Goal: Transaction & Acquisition: Download file/media

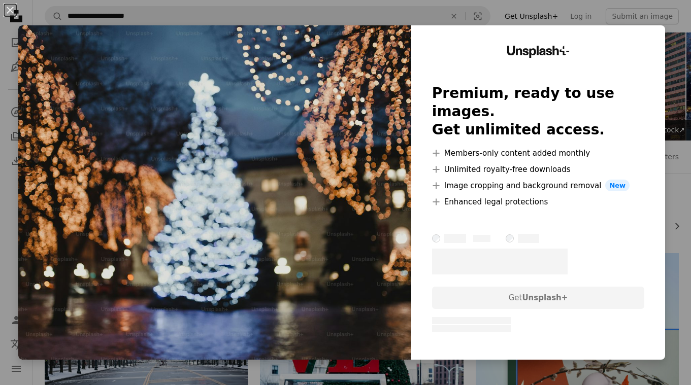
scroll to position [1201, 0]
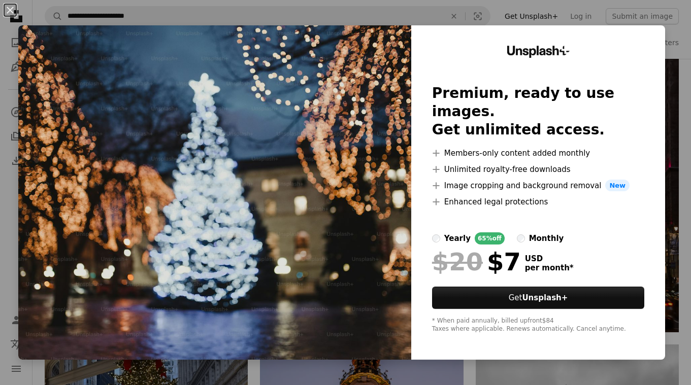
click at [639, 16] on div "An X shape Unsplash+ Premium, ready to use images. Get unlimited access. A plus…" at bounding box center [345, 192] width 691 height 385
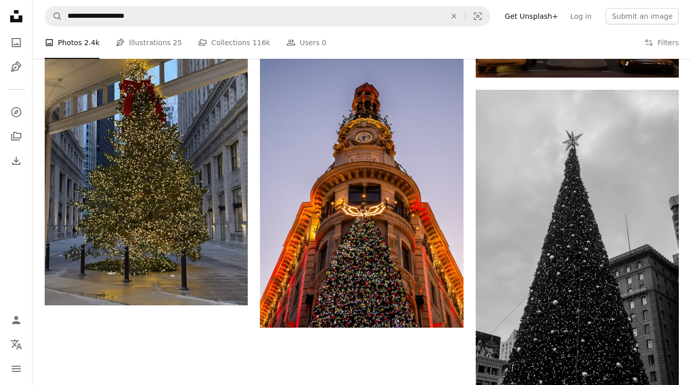
scroll to position [1458, 0]
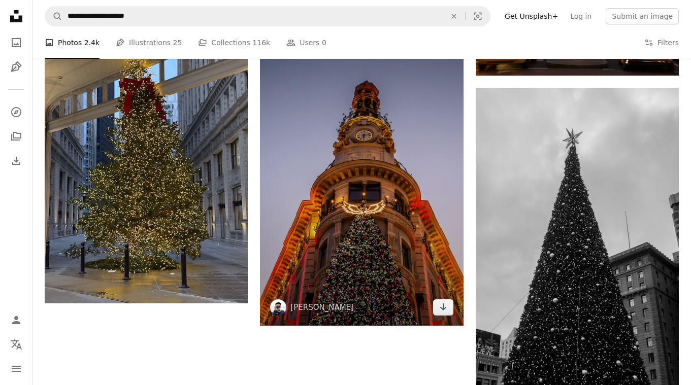
click at [404, 235] on img at bounding box center [361, 173] width 203 height 305
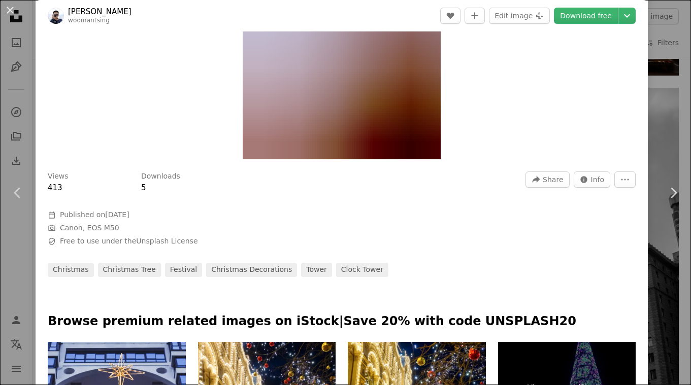
scroll to position [187, 0]
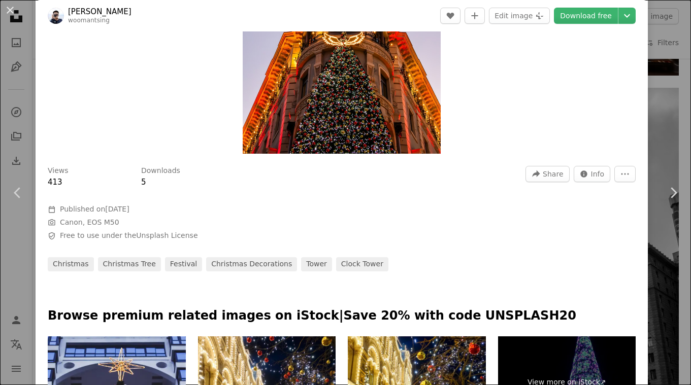
click at [676, 131] on div "An X shape Chevron left Chevron right [PERSON_NAME] woomantsing A heart A plus …" at bounding box center [345, 192] width 691 height 385
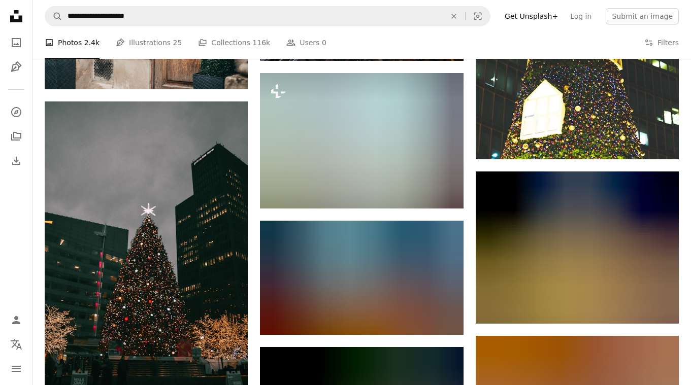
scroll to position [2045, 0]
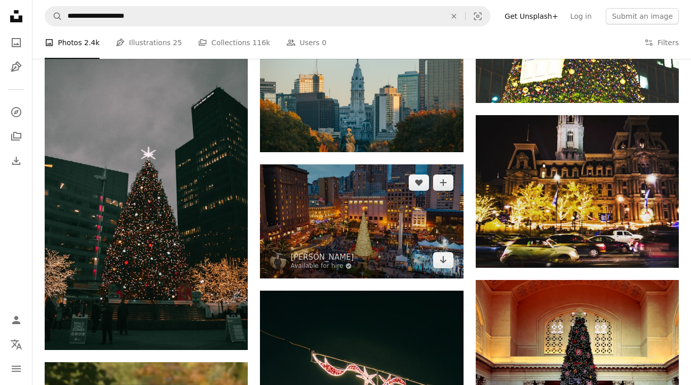
click at [387, 218] on img at bounding box center [361, 222] width 203 height 114
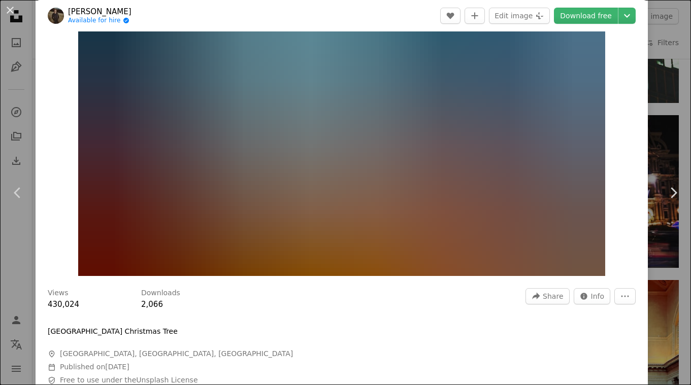
scroll to position [232, 0]
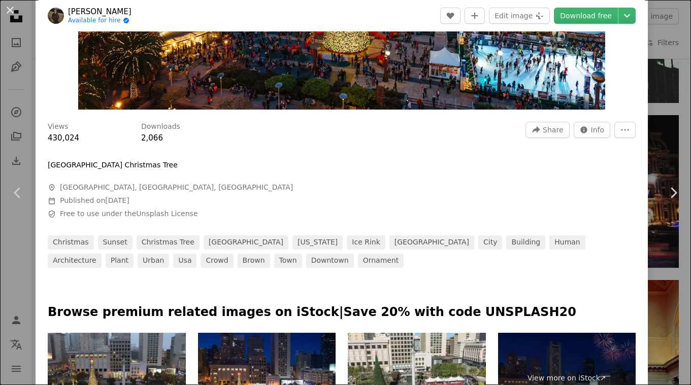
click at [668, 140] on div "An X shape Chevron left Chevron right [PERSON_NAME] Available for hire A checkm…" at bounding box center [345, 192] width 691 height 385
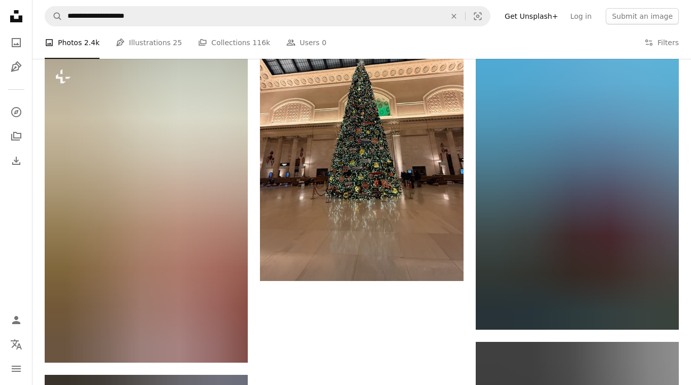
scroll to position [3043, 0]
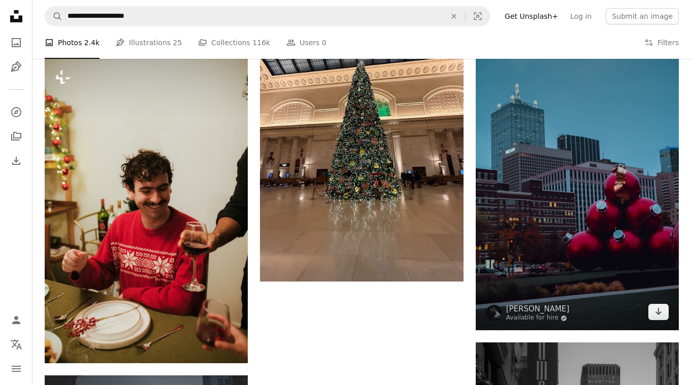
click at [612, 159] on img at bounding box center [577, 178] width 203 height 305
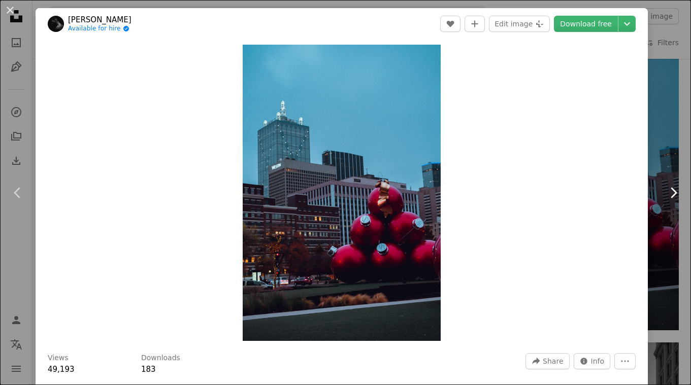
click at [677, 161] on link "Chevron right" at bounding box center [674, 192] width 36 height 97
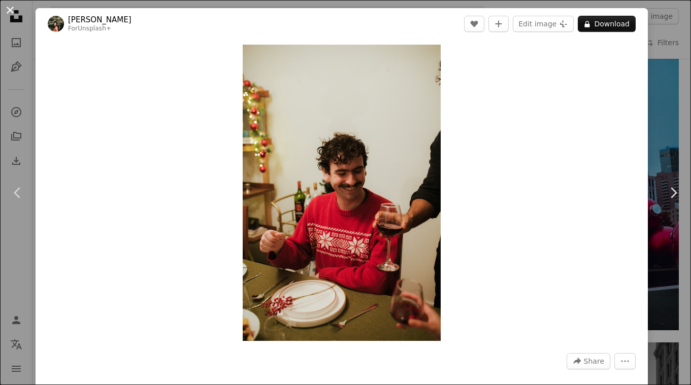
click at [13, 9] on button "An X shape" at bounding box center [10, 10] width 12 height 12
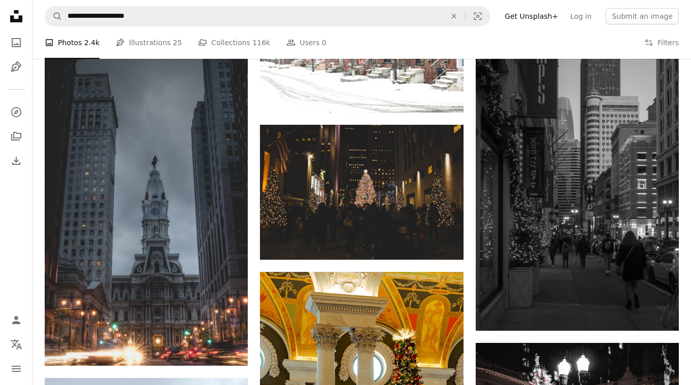
scroll to position [3360, 0]
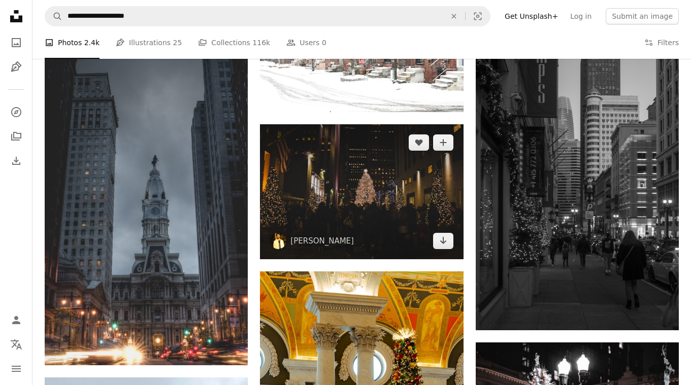
click at [354, 201] on img at bounding box center [361, 192] width 203 height 136
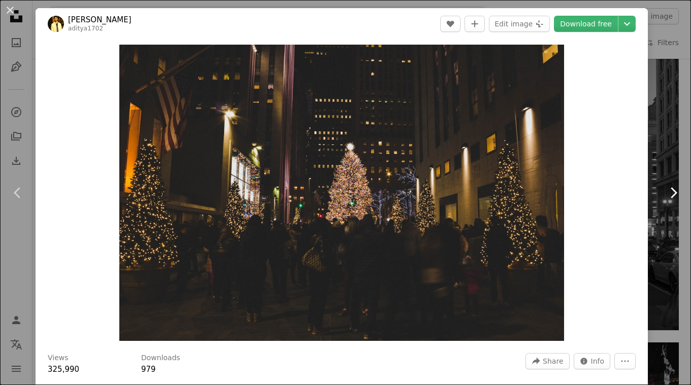
click at [665, 168] on link "Chevron right" at bounding box center [674, 192] width 36 height 97
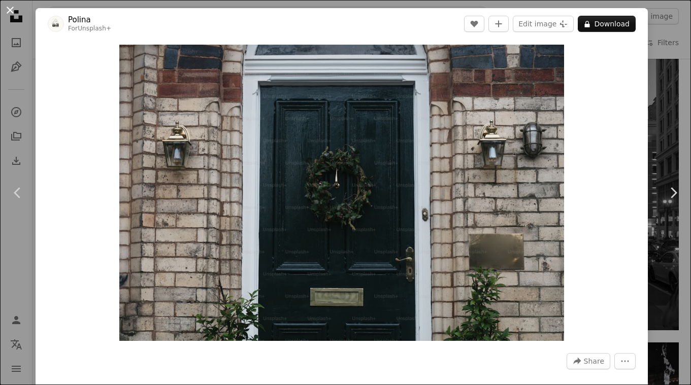
click at [9, 14] on button "An X shape" at bounding box center [10, 10] width 12 height 12
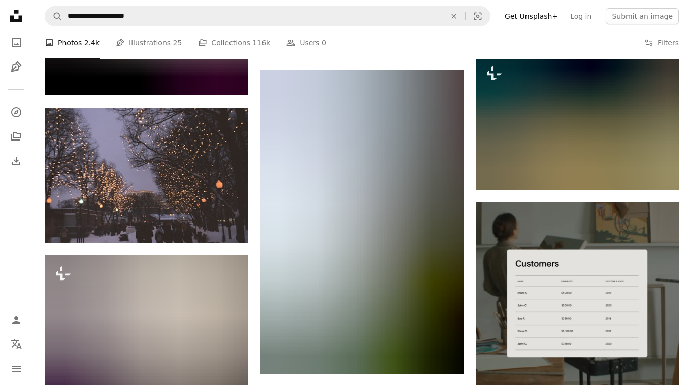
scroll to position [4524, 0]
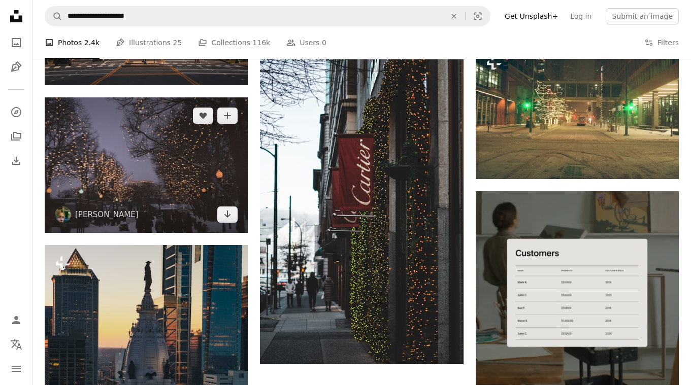
click at [167, 183] on img at bounding box center [146, 165] width 203 height 136
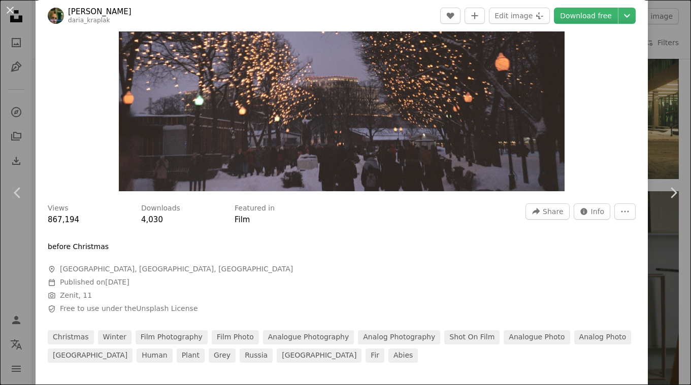
scroll to position [148, 0]
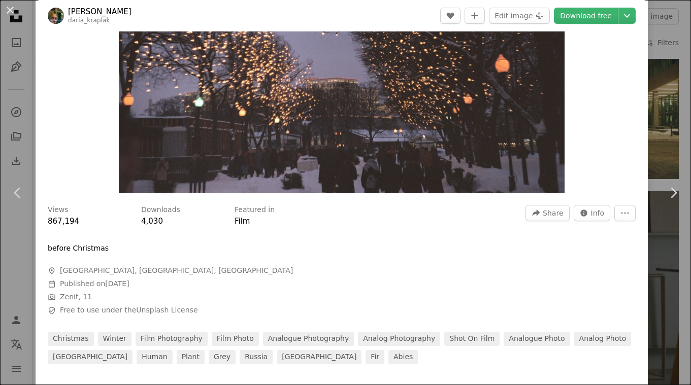
click at [15, 121] on div "An X shape Chevron left Chevron right [PERSON_NAME] daria_kraplak A heart A plu…" at bounding box center [345, 192] width 691 height 385
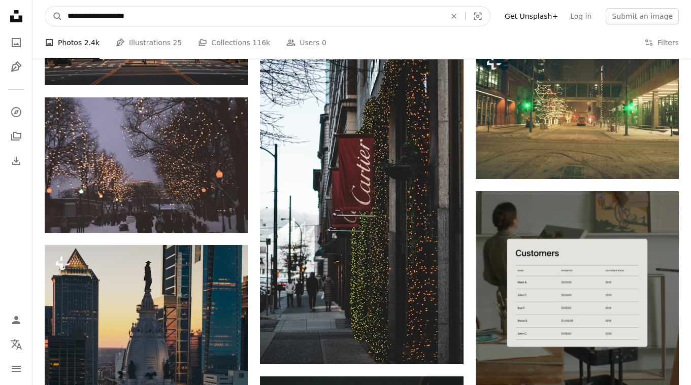
click at [244, 14] on input "**********" at bounding box center [252, 16] width 380 height 19
type input "**********"
click button "A magnifying glass" at bounding box center [53, 16] width 17 height 19
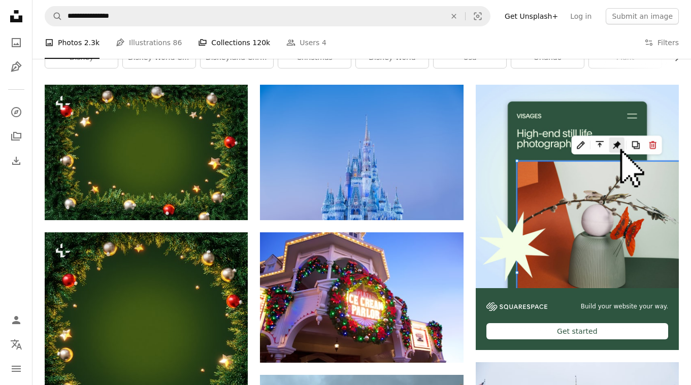
scroll to position [170, 0]
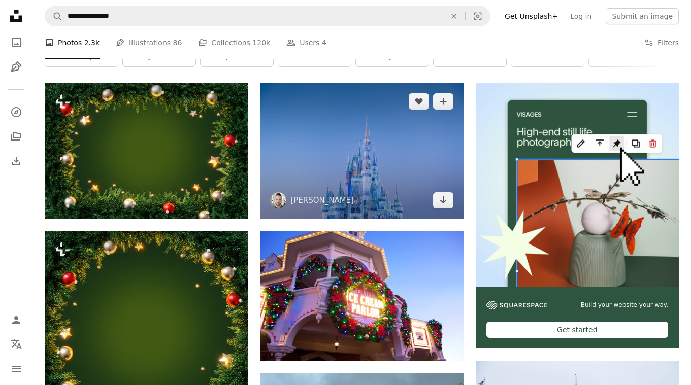
click at [381, 140] on img at bounding box center [361, 151] width 203 height 136
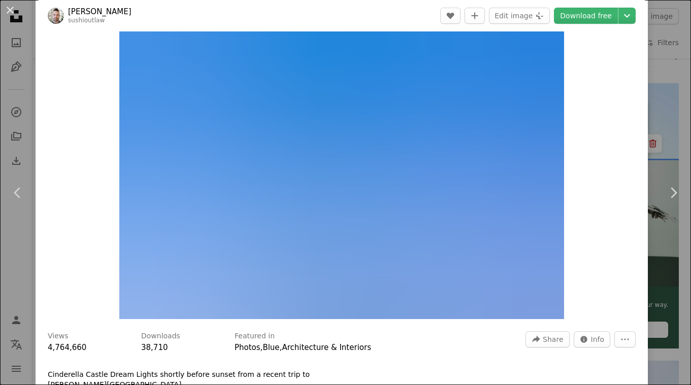
scroll to position [9, 0]
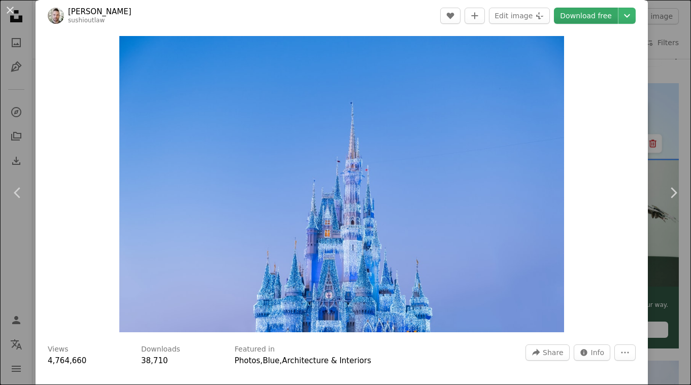
click at [608, 15] on link "Download free" at bounding box center [586, 16] width 64 height 16
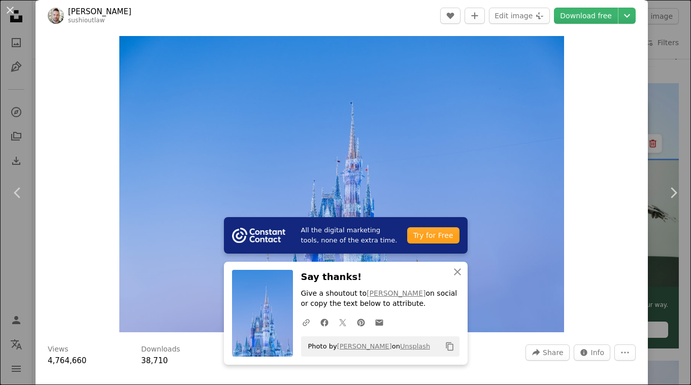
click at [663, 101] on div "An X shape Chevron left Chevron right All the digital marketing tools, none of …" at bounding box center [345, 192] width 691 height 385
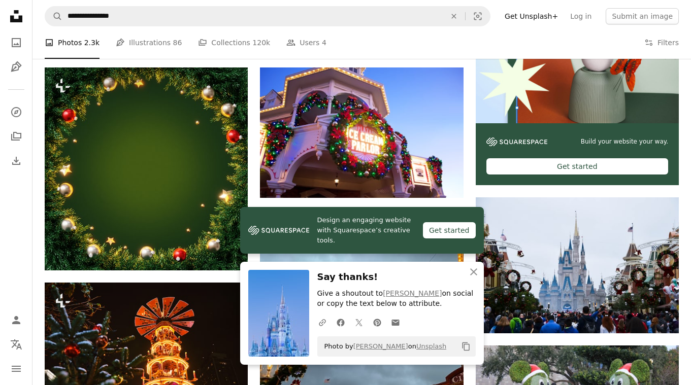
scroll to position [427, 0]
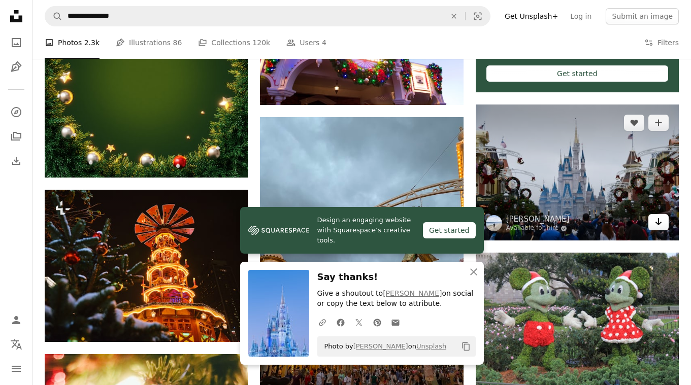
click at [657, 225] on icon "Arrow pointing down" at bounding box center [659, 222] width 8 height 12
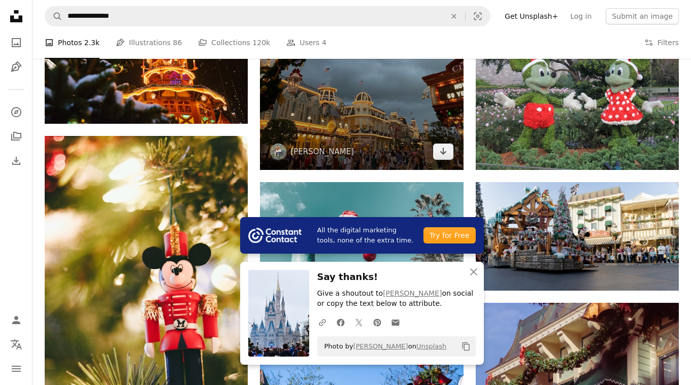
scroll to position [649, 0]
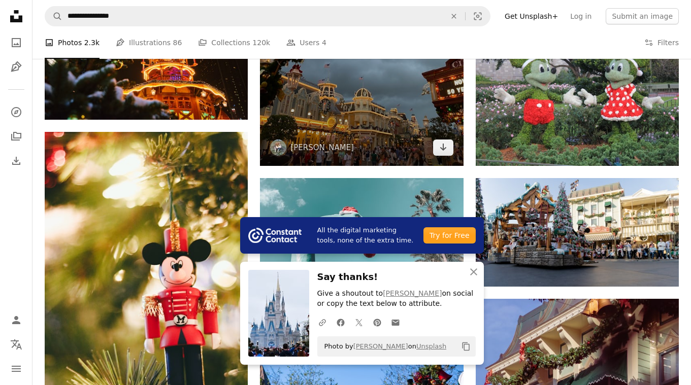
click at [384, 101] on img at bounding box center [361, 30] width 203 height 271
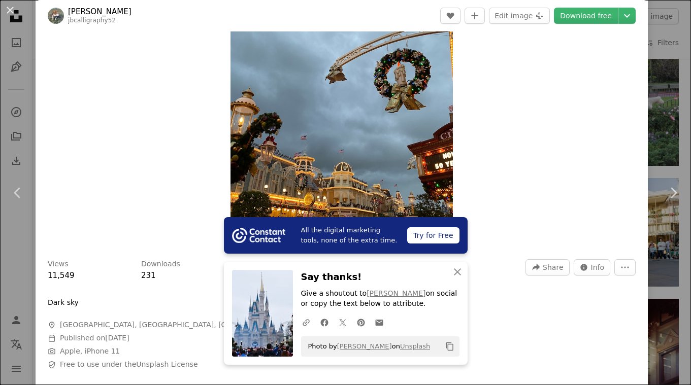
scroll to position [99, 0]
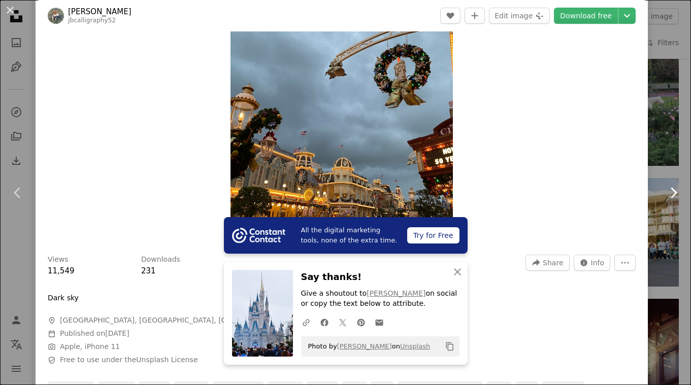
click at [670, 177] on link "Chevron right" at bounding box center [674, 192] width 36 height 97
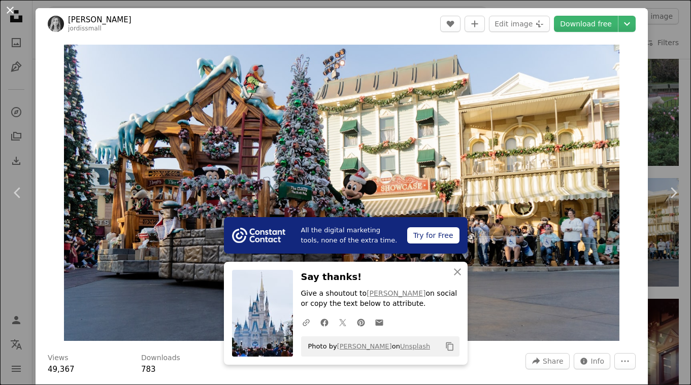
click at [8, 10] on button "An X shape" at bounding box center [10, 10] width 12 height 12
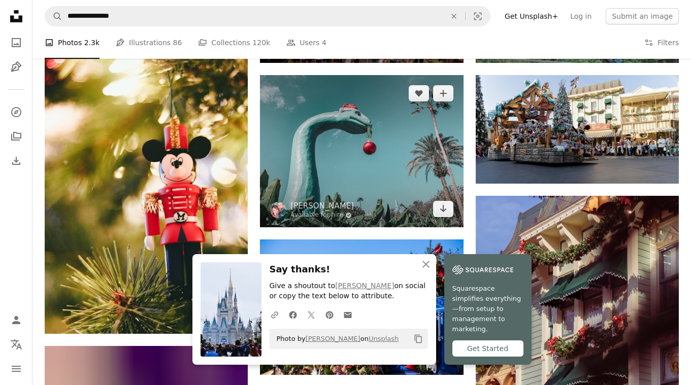
scroll to position [765, 0]
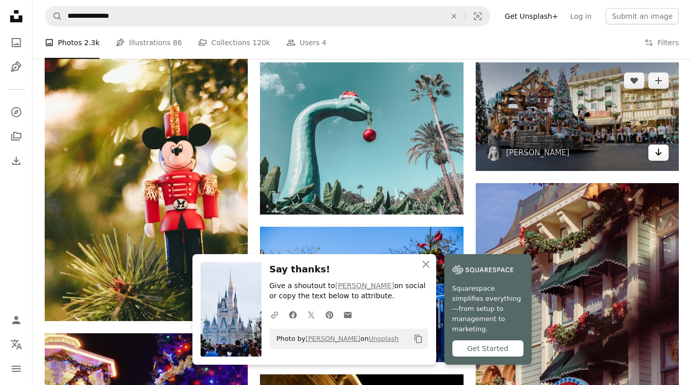
click at [658, 157] on icon "Arrow pointing down" at bounding box center [659, 152] width 8 height 12
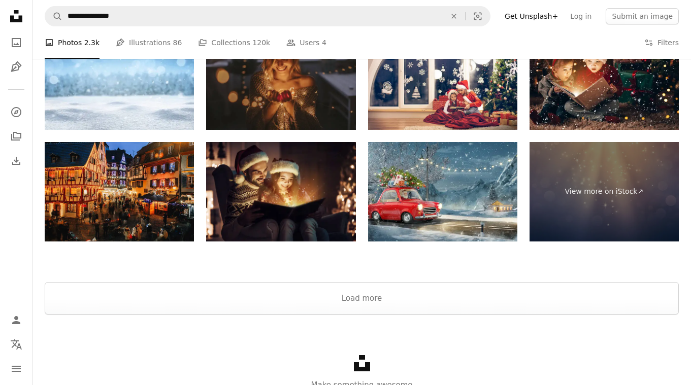
scroll to position [1773, 0]
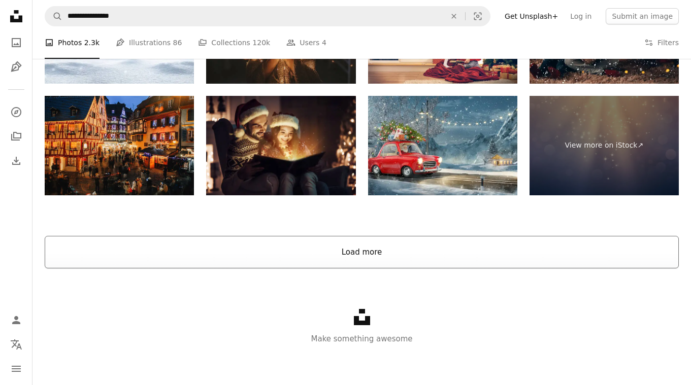
click at [494, 247] on button "Load more" at bounding box center [362, 252] width 634 height 32
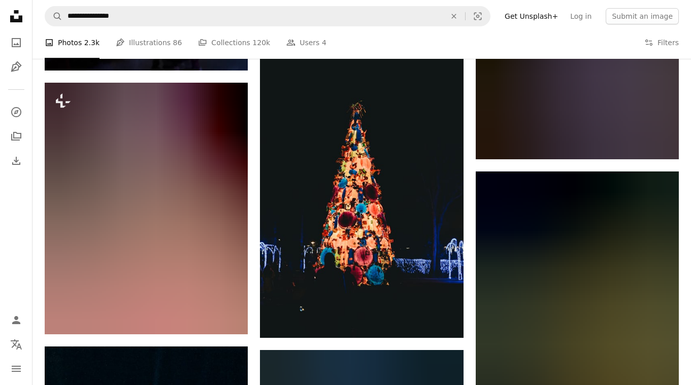
scroll to position [8903, 0]
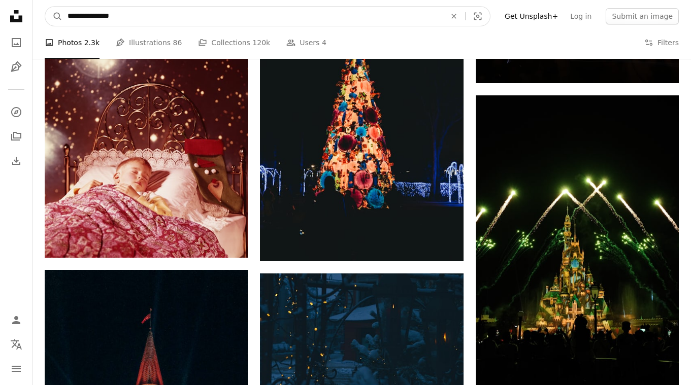
click at [80, 14] on input "**********" at bounding box center [252, 16] width 380 height 19
paste input "*****"
type input "**********"
click button "A magnifying glass" at bounding box center [53, 16] width 17 height 19
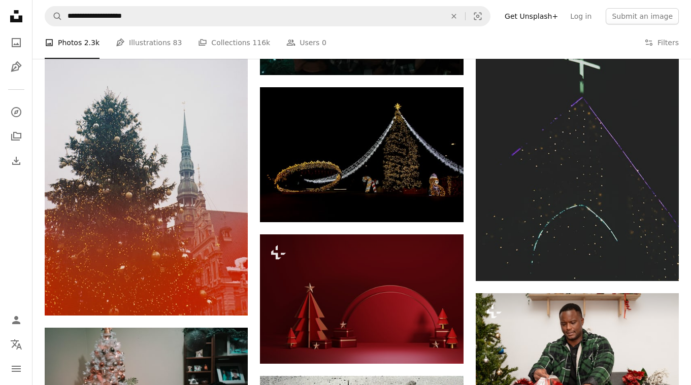
scroll to position [635, 0]
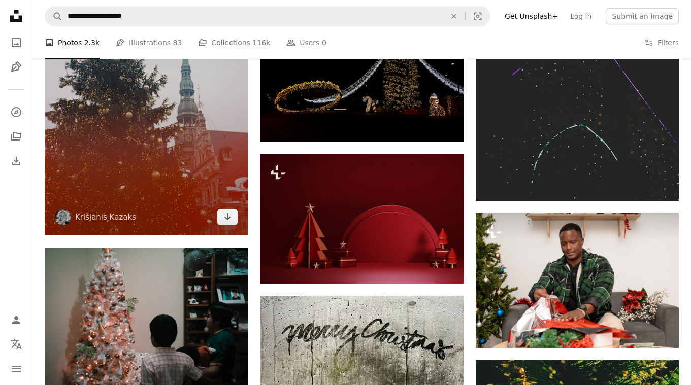
click at [106, 123] on img at bounding box center [146, 86] width 203 height 300
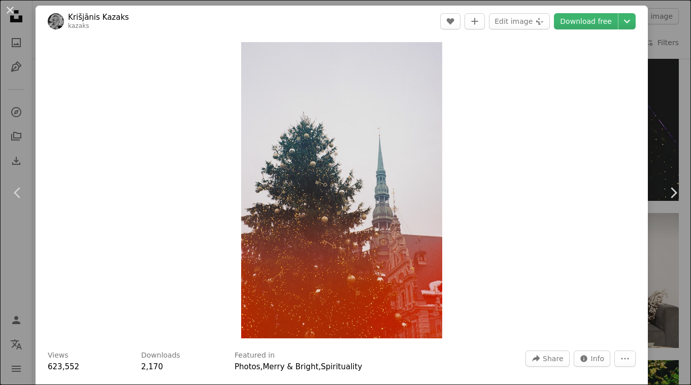
scroll to position [1, 0]
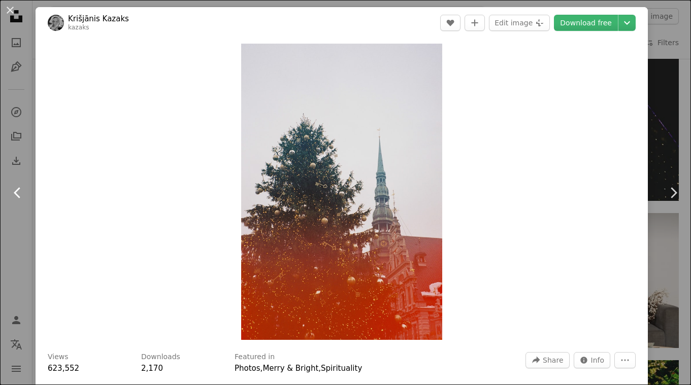
click at [21, 145] on link "Chevron left" at bounding box center [18, 192] width 36 height 97
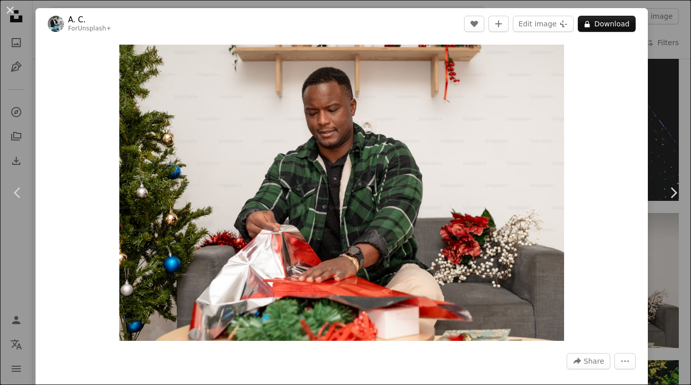
click at [681, 52] on div "An X shape Chevron left Chevron right A. C. For Unsplash+ A heart A plus sign E…" at bounding box center [345, 192] width 691 height 385
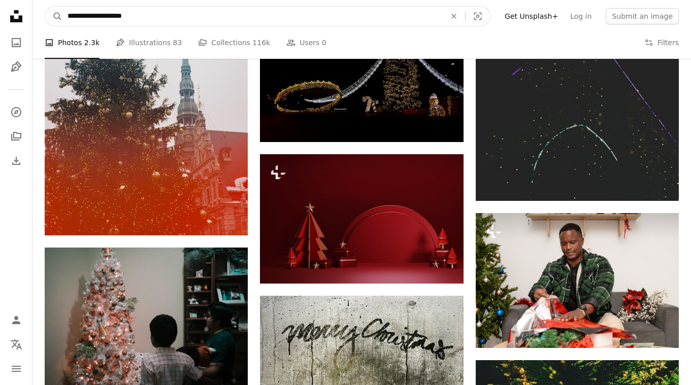
click at [103, 16] on input "**********" at bounding box center [252, 16] width 380 height 19
type input "**********"
click button "A magnifying glass" at bounding box center [53, 16] width 17 height 19
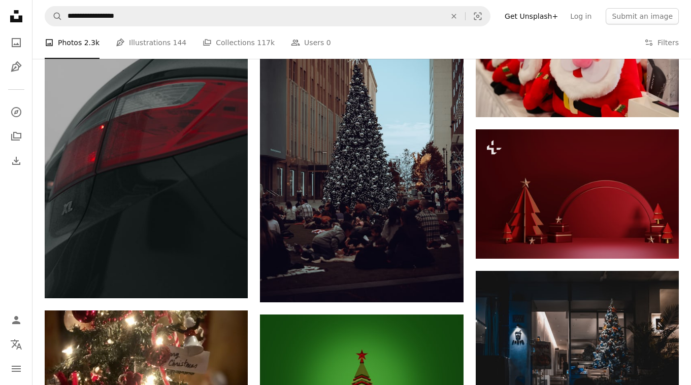
scroll to position [551, 0]
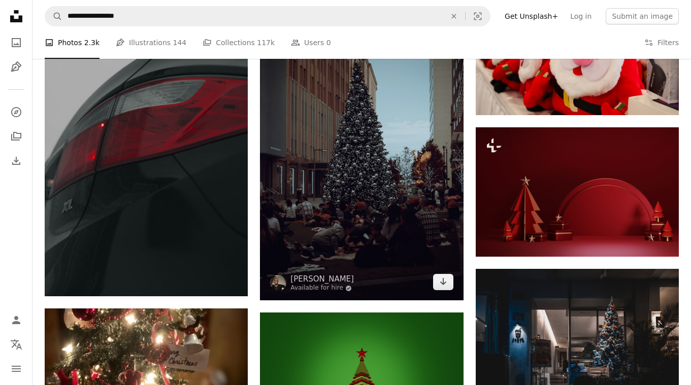
click at [410, 161] on img at bounding box center [361, 147] width 203 height 305
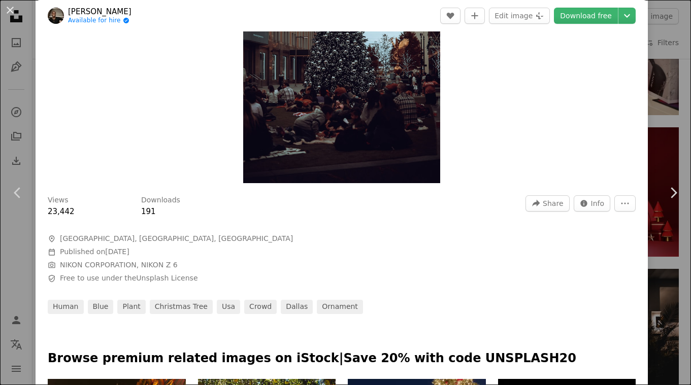
scroll to position [157, 0]
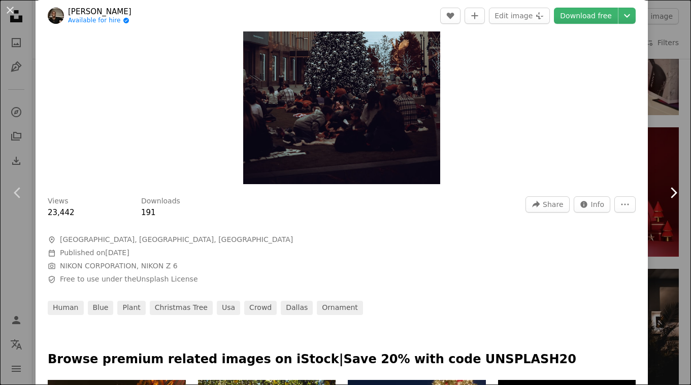
click at [673, 155] on link "Chevron right" at bounding box center [674, 192] width 36 height 97
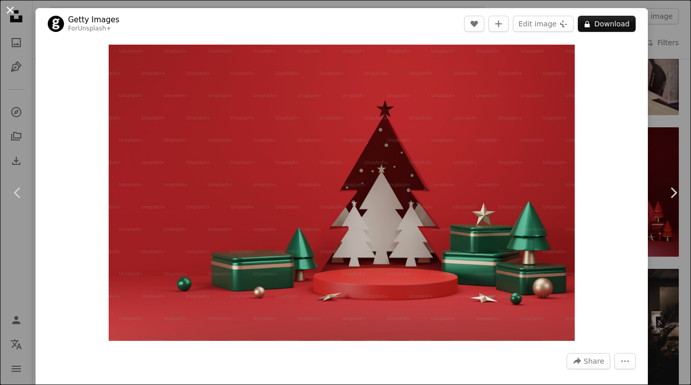
click at [12, 11] on button "An X shape" at bounding box center [10, 10] width 12 height 12
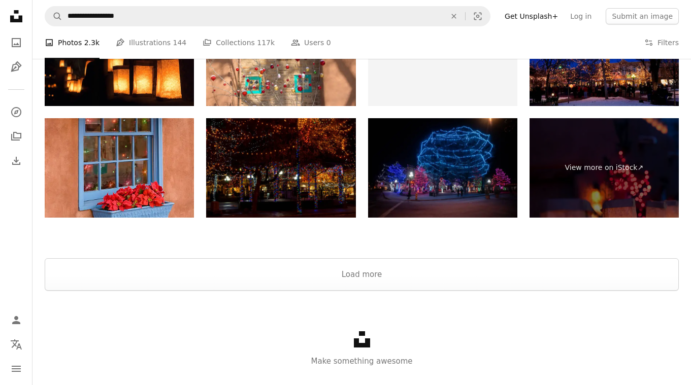
scroll to position [2160, 0]
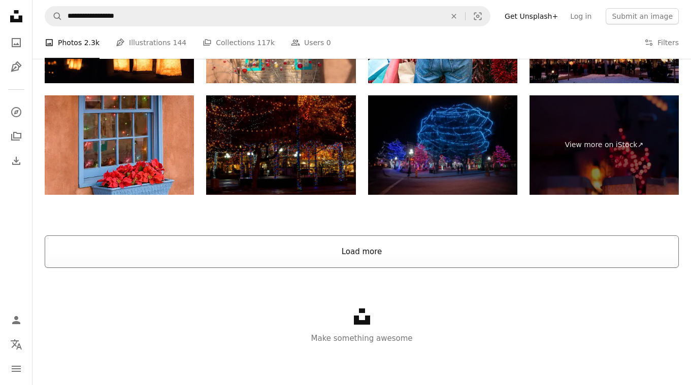
click at [368, 252] on button "Load more" at bounding box center [362, 252] width 634 height 32
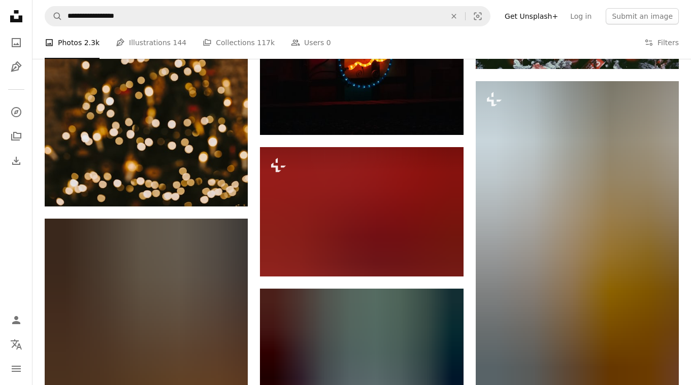
scroll to position [2723, 0]
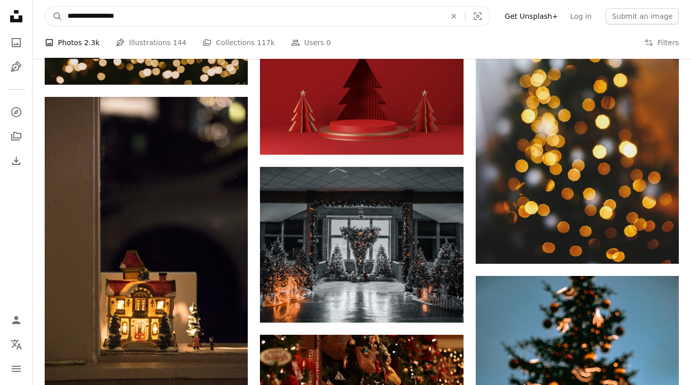
click at [114, 16] on input "**********" at bounding box center [252, 16] width 380 height 19
type input "**********"
click at [45, 7] on button "A magnifying glass" at bounding box center [53, 16] width 17 height 19
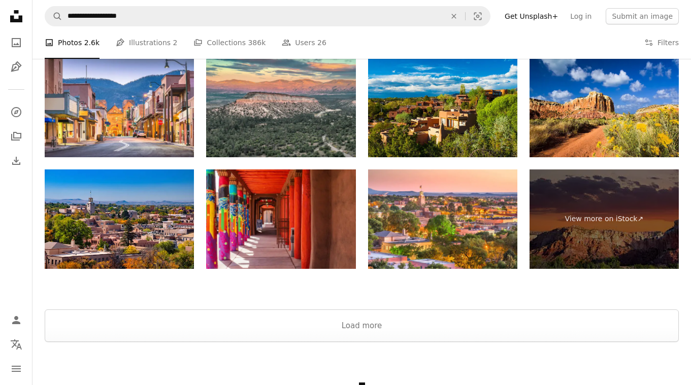
scroll to position [1868, 0]
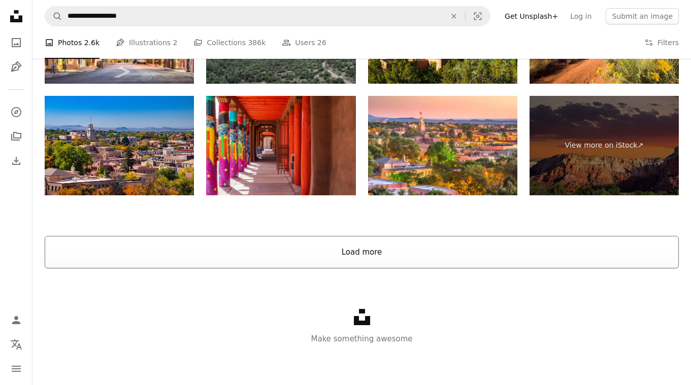
click at [215, 240] on button "Load more" at bounding box center [362, 252] width 634 height 32
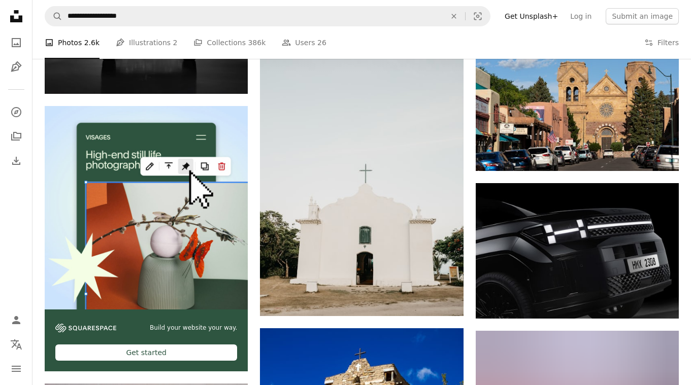
scroll to position [1876, 0]
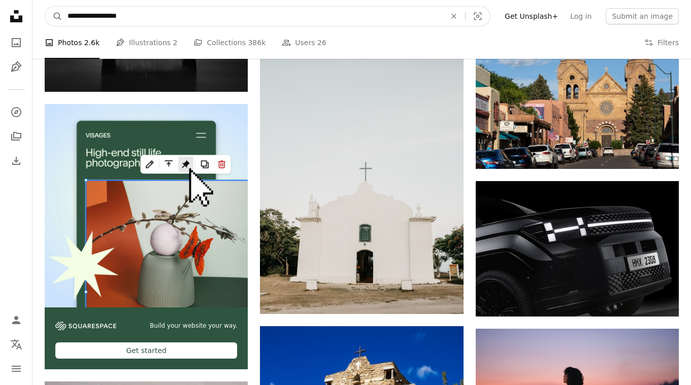
click at [171, 19] on input "**********" at bounding box center [252, 16] width 380 height 19
type input "**********"
click button "A magnifying glass" at bounding box center [53, 16] width 17 height 19
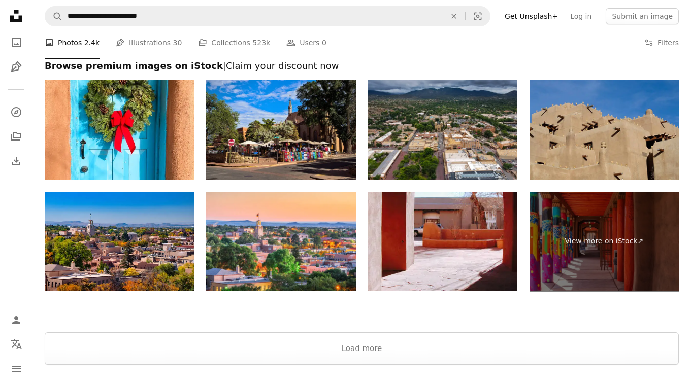
scroll to position [1857, 0]
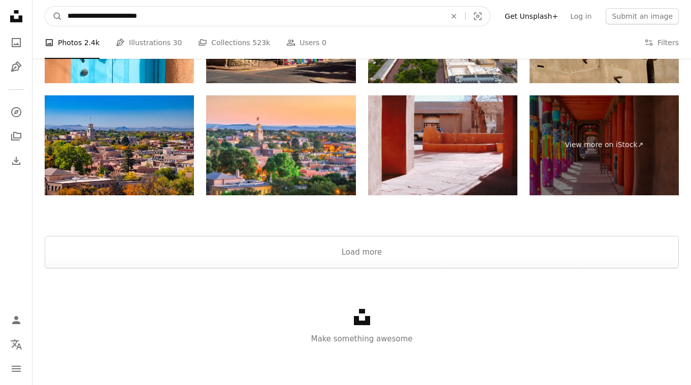
click at [144, 18] on input "**********" at bounding box center [252, 16] width 380 height 19
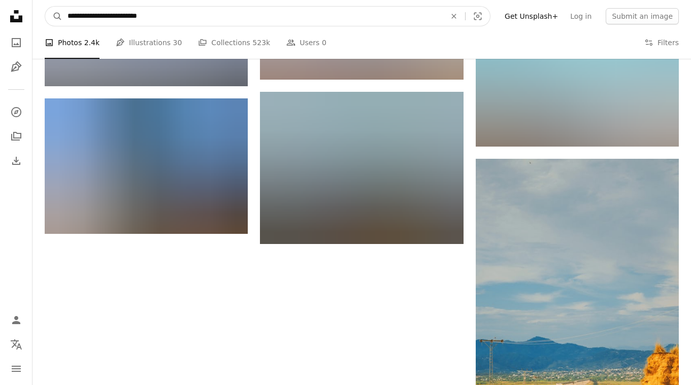
scroll to position [1151, 0]
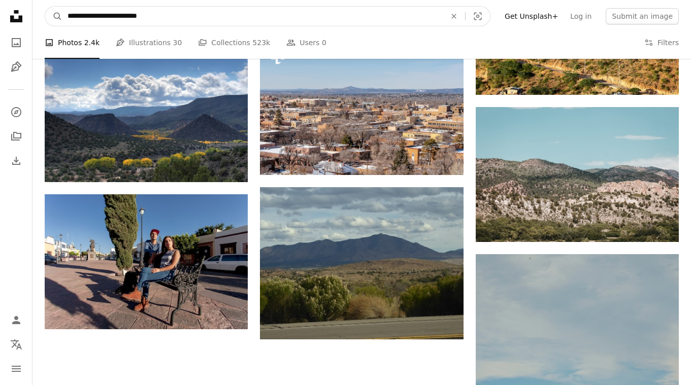
drag, startPoint x: 169, startPoint y: 22, endPoint x: 138, endPoint y: 19, distance: 31.6
click at [138, 19] on input "**********" at bounding box center [252, 16] width 380 height 19
type input "**********"
click button "A magnifying glass" at bounding box center [53, 16] width 17 height 19
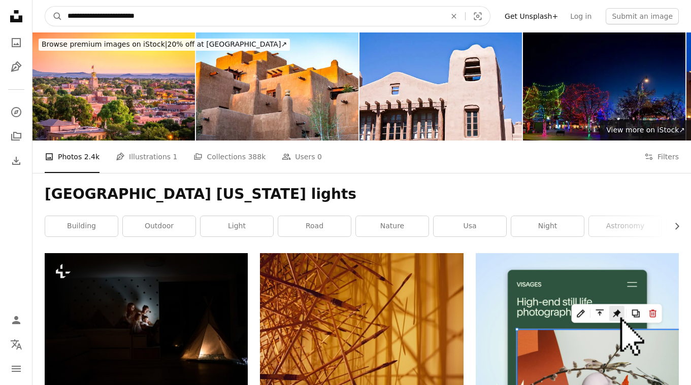
drag, startPoint x: 96, startPoint y: 16, endPoint x: 210, endPoint y: 16, distance: 114.3
click at [210, 16] on input "**********" at bounding box center [252, 16] width 380 height 19
type input "**********"
click button "A magnifying glass" at bounding box center [53, 16] width 17 height 19
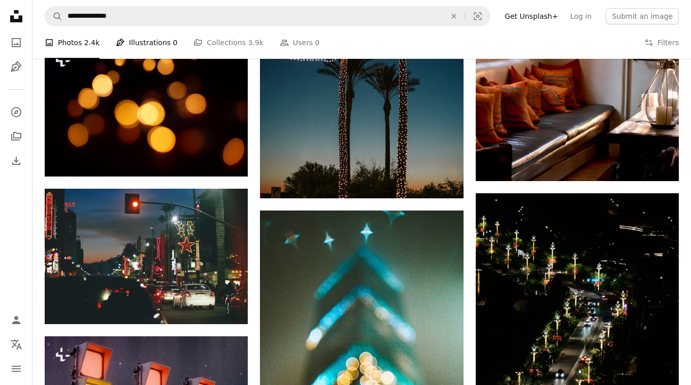
scroll to position [735, 0]
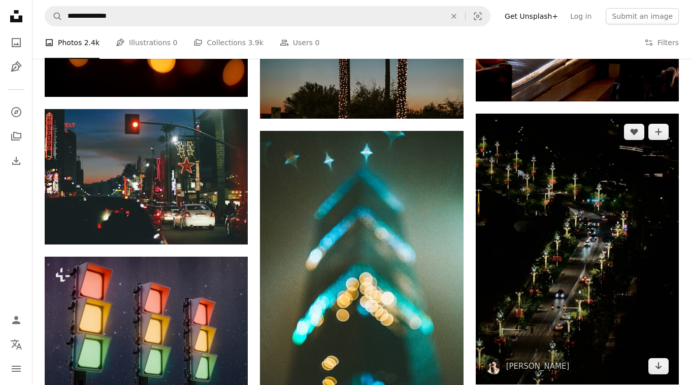
click at [562, 249] on img at bounding box center [577, 249] width 203 height 271
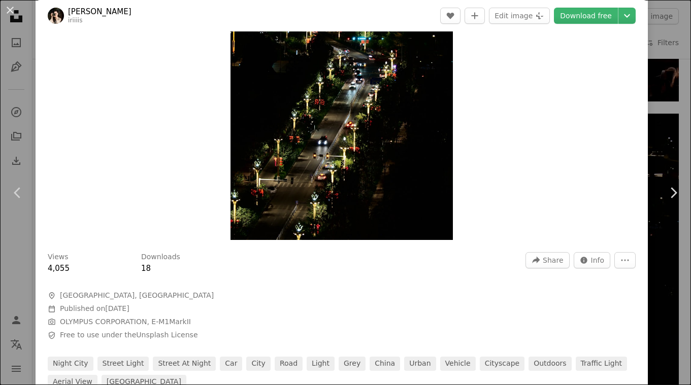
scroll to position [99, 0]
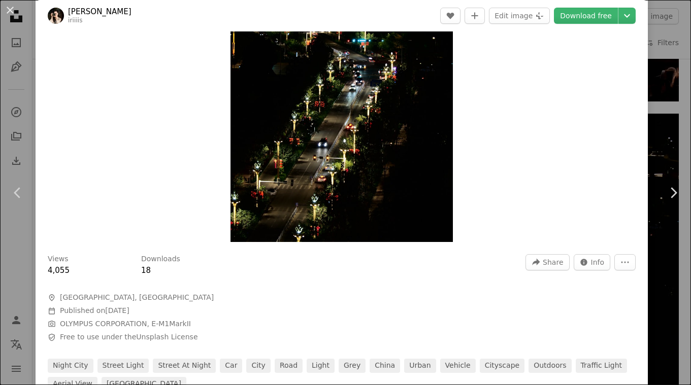
click at [11, 86] on div "An X shape Chevron left Chevron right [PERSON_NAME] iriiiis A heart A plus sign…" at bounding box center [345, 192] width 691 height 385
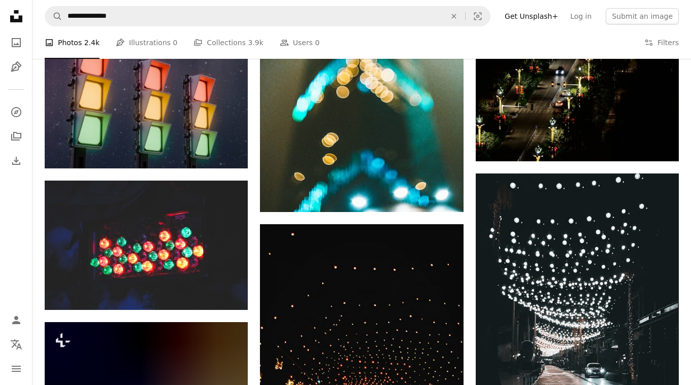
scroll to position [1046, 0]
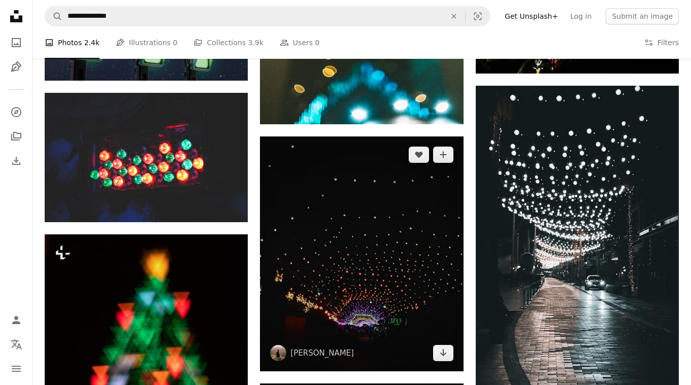
click at [374, 220] on img at bounding box center [361, 254] width 203 height 235
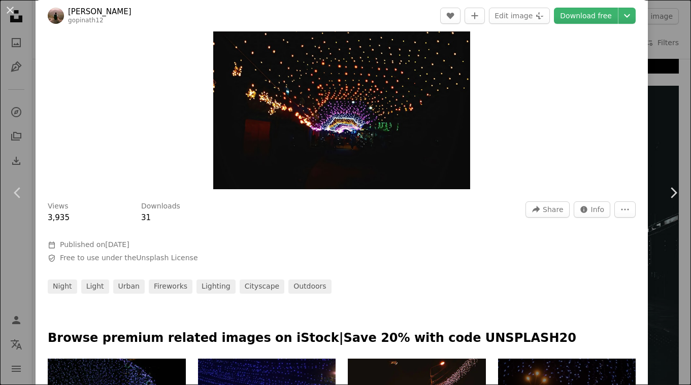
scroll to position [151, 0]
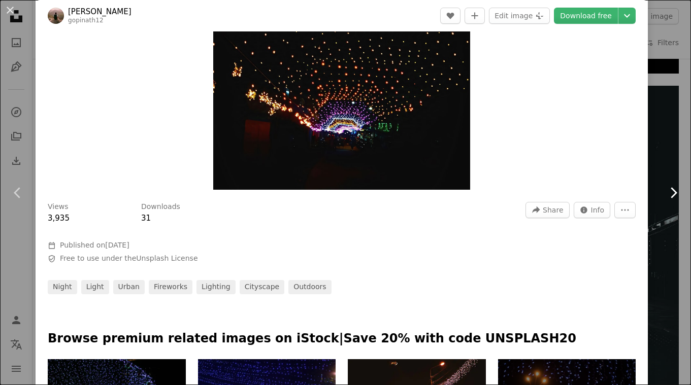
click at [682, 149] on link "Chevron right" at bounding box center [674, 192] width 36 height 97
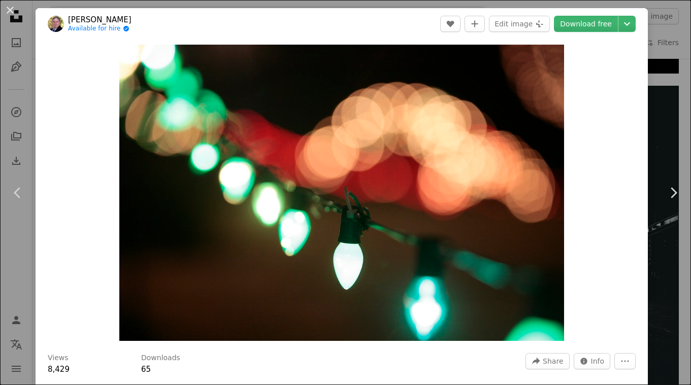
click at [202, 4] on div "An X shape Chevron left Chevron right [PERSON_NAME] Available for hire A checkm…" at bounding box center [345, 192] width 691 height 385
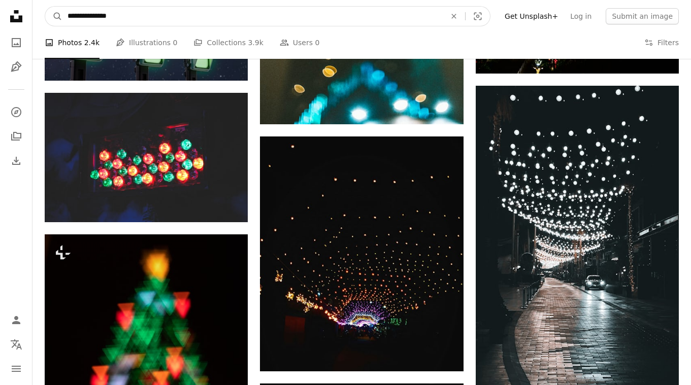
drag, startPoint x: 94, startPoint y: 16, endPoint x: 41, endPoint y: 16, distance: 53.3
click at [41, 16] on nav "**********" at bounding box center [361, 16] width 659 height 32
type input "**********"
click button "A magnifying glass" at bounding box center [53, 16] width 17 height 19
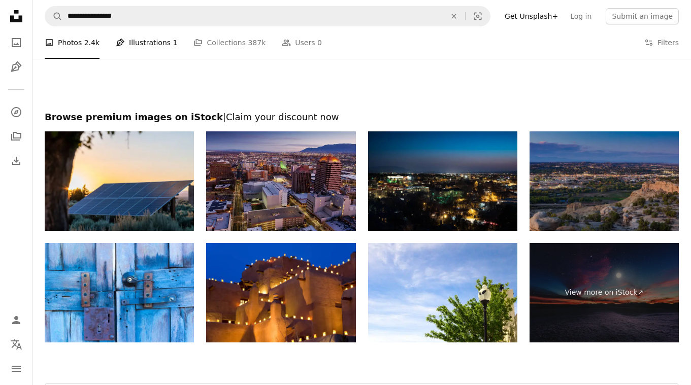
scroll to position [2065, 0]
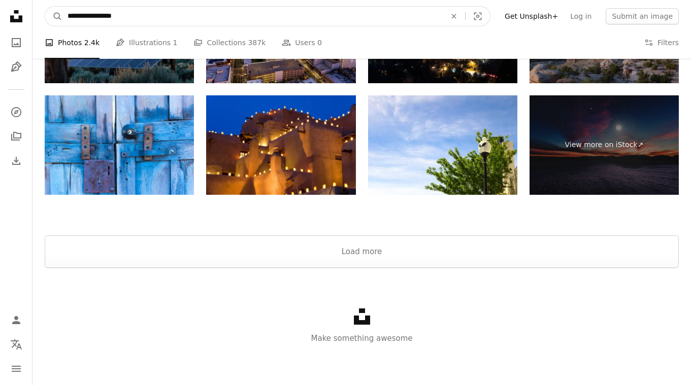
click at [139, 9] on input "**********" at bounding box center [252, 16] width 380 height 19
click at [364, 14] on input "**********" at bounding box center [252, 16] width 380 height 19
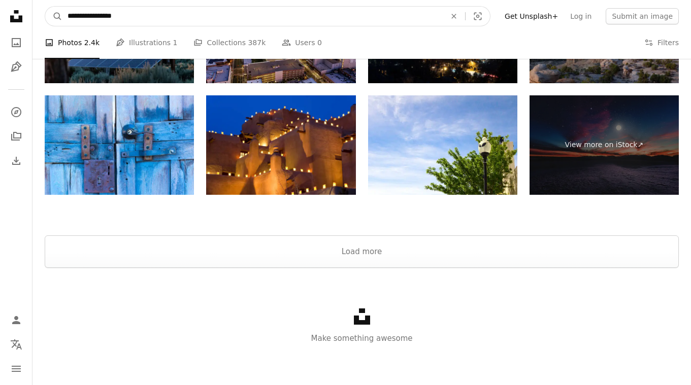
click at [364, 14] on input "**********" at bounding box center [252, 16] width 380 height 19
type input "**********"
click button "A magnifying glass" at bounding box center [53, 16] width 17 height 19
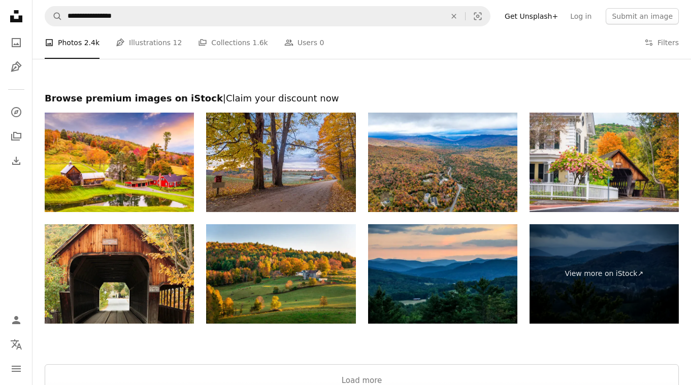
scroll to position [1960, 0]
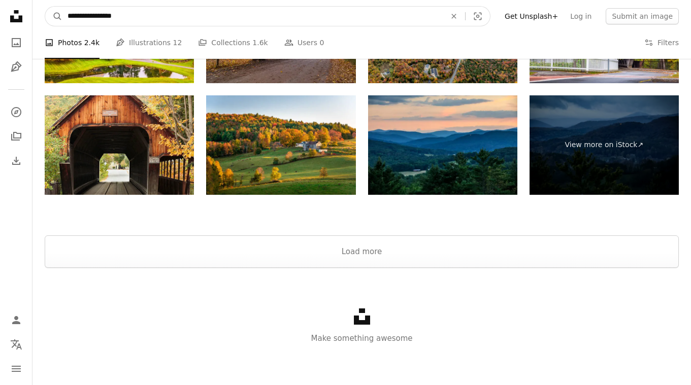
click at [118, 19] on input "**********" at bounding box center [252, 16] width 380 height 19
type input "**********"
click button "A magnifying glass" at bounding box center [53, 16] width 17 height 19
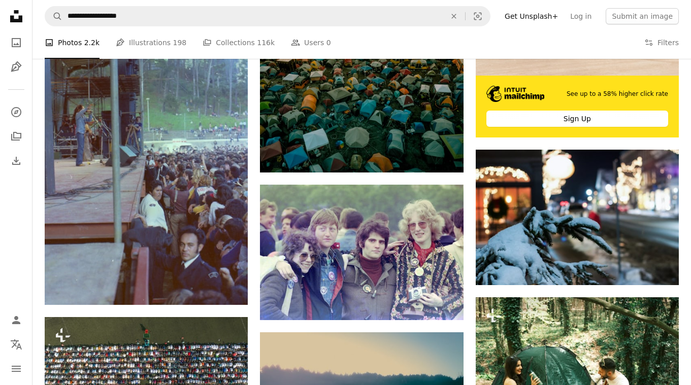
scroll to position [454, 0]
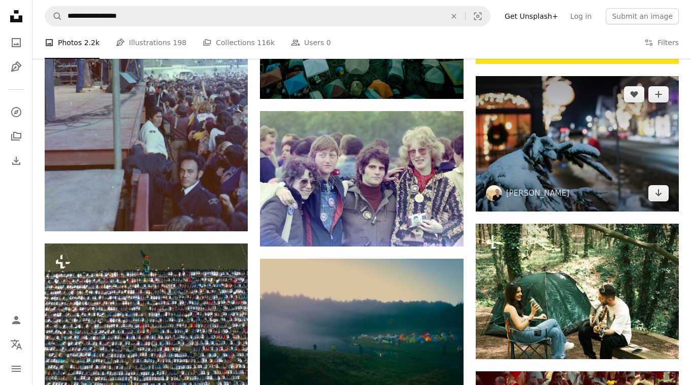
click at [515, 117] on img at bounding box center [577, 144] width 203 height 136
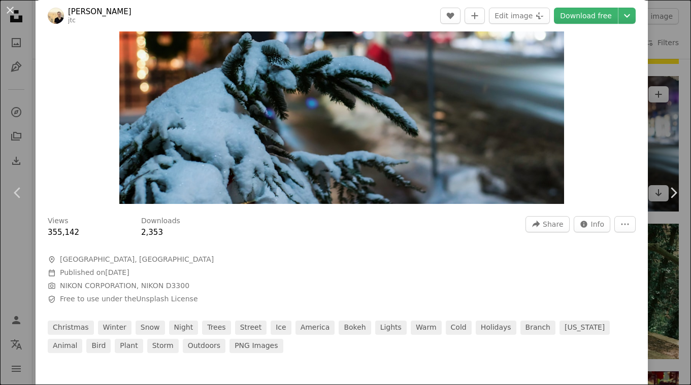
scroll to position [139, 0]
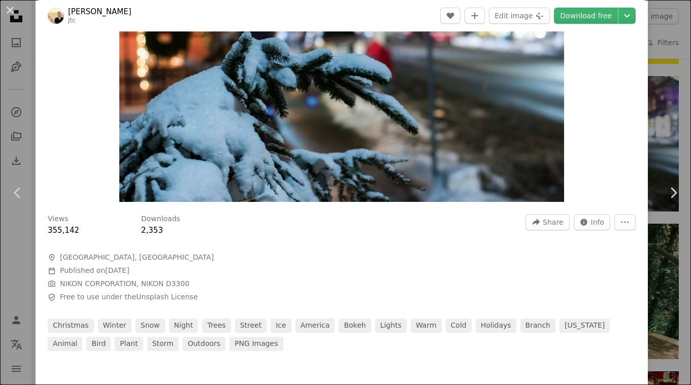
click at [666, 133] on div "An X shape Chevron left Chevron right [PERSON_NAME] jtc A heart A plus sign Edi…" at bounding box center [345, 192] width 691 height 385
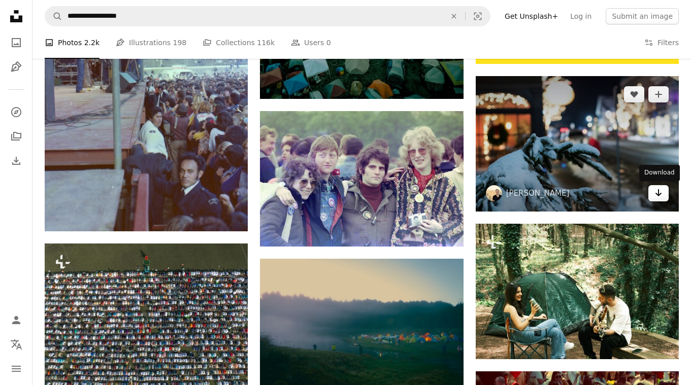
click at [659, 199] on icon "Arrow pointing down" at bounding box center [659, 193] width 8 height 12
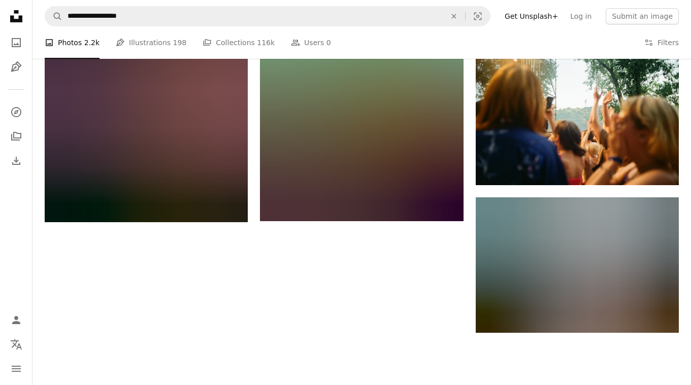
scroll to position [1240, 0]
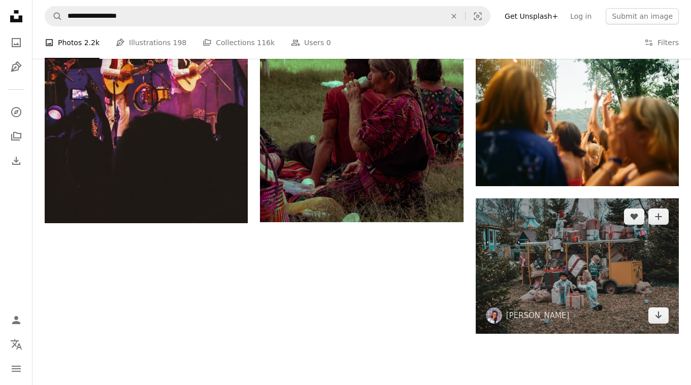
click at [652, 279] on img at bounding box center [577, 267] width 203 height 136
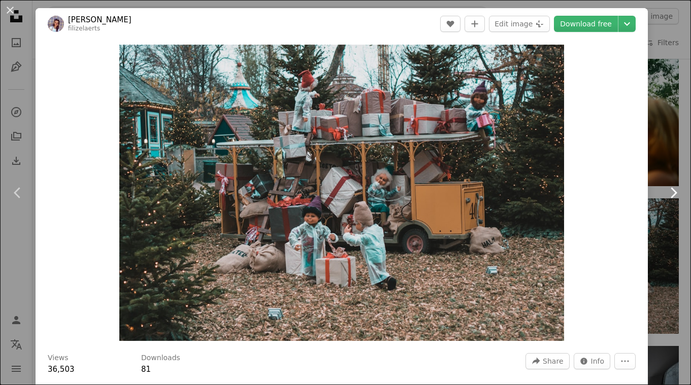
click at [679, 232] on link "Chevron right" at bounding box center [674, 192] width 36 height 97
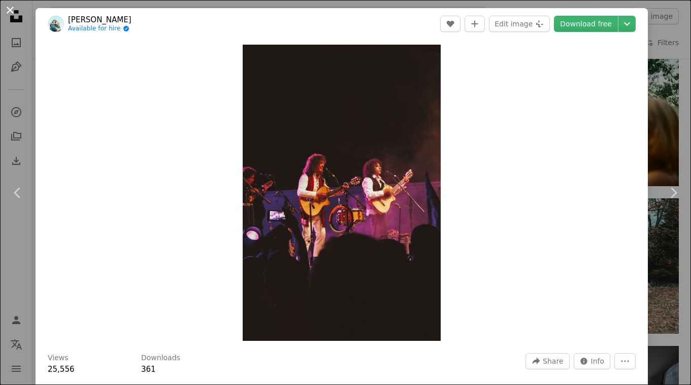
click at [8, 7] on button "An X shape" at bounding box center [10, 10] width 12 height 12
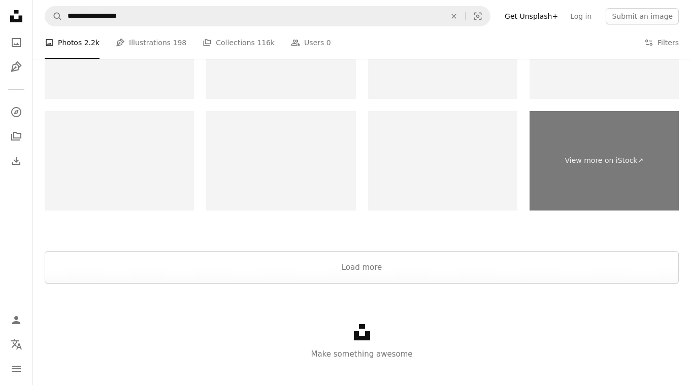
scroll to position [2820, 0]
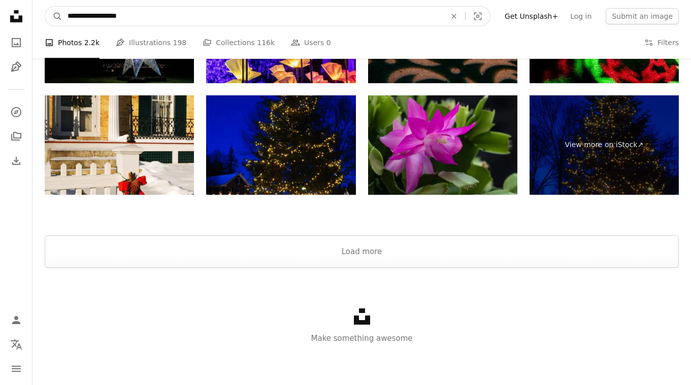
click at [75, 15] on input "**********" at bounding box center [252, 16] width 380 height 19
type input "**********"
click button "A magnifying glass" at bounding box center [53, 16] width 17 height 19
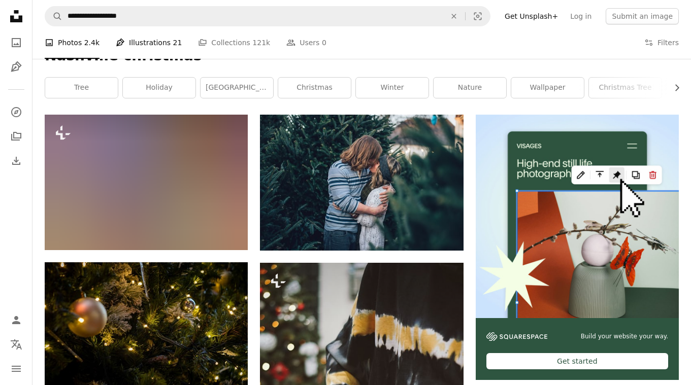
scroll to position [158, 0]
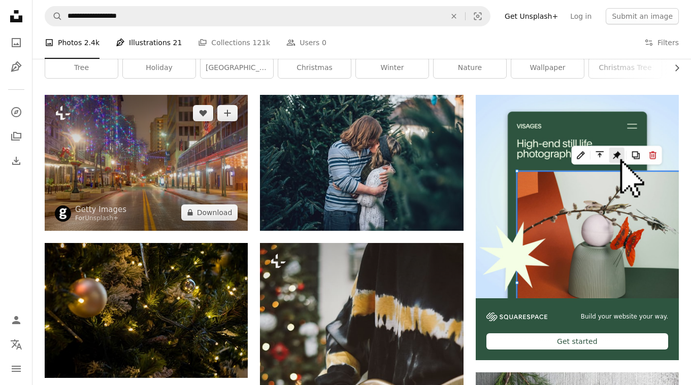
click at [175, 169] on img at bounding box center [146, 163] width 203 height 136
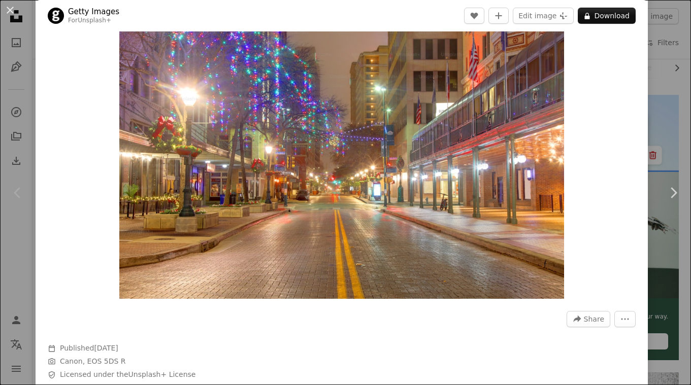
scroll to position [20, 0]
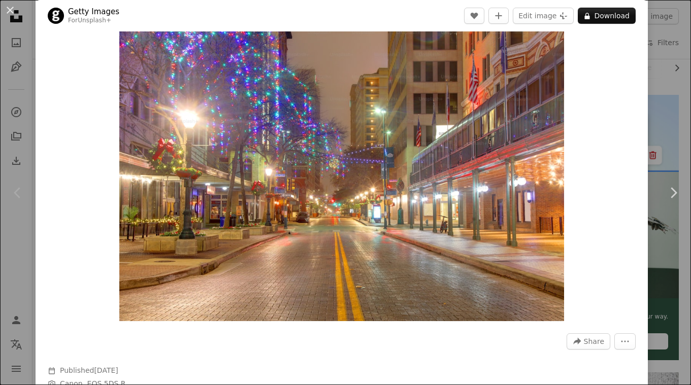
click at [664, 143] on div "An X shape Chevron left Chevron right Getty Images For Unsplash+ A heart A plus…" at bounding box center [345, 192] width 691 height 385
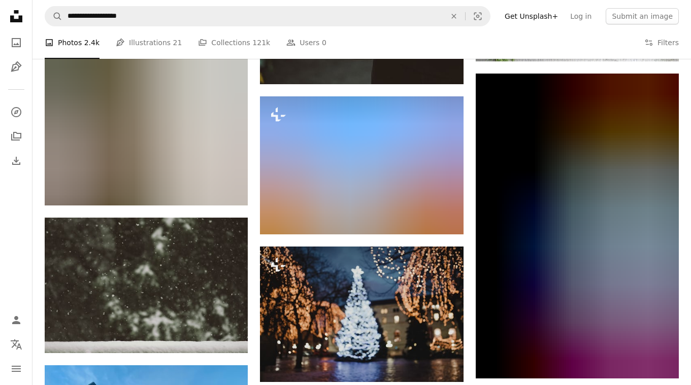
scroll to position [621, 0]
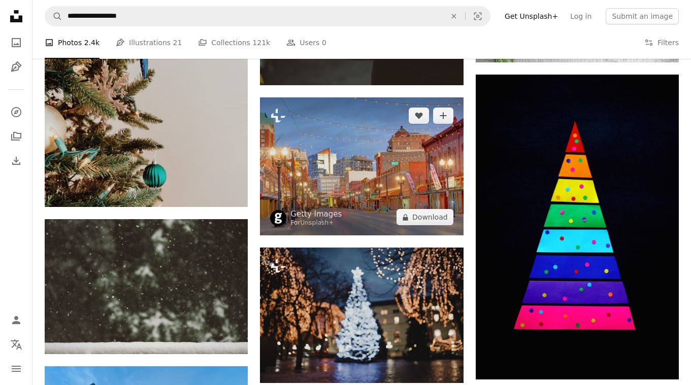
click at [370, 180] on img at bounding box center [361, 166] width 203 height 138
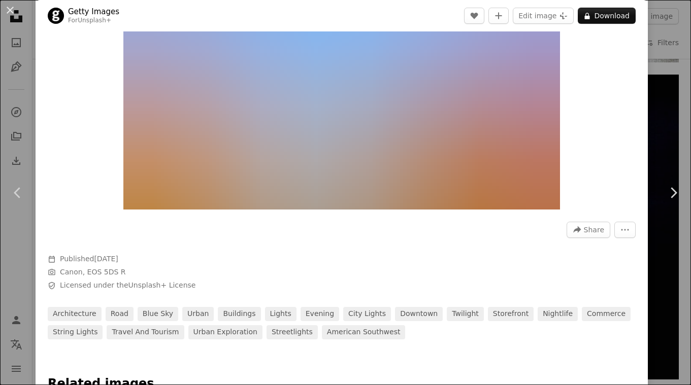
scroll to position [133, 0]
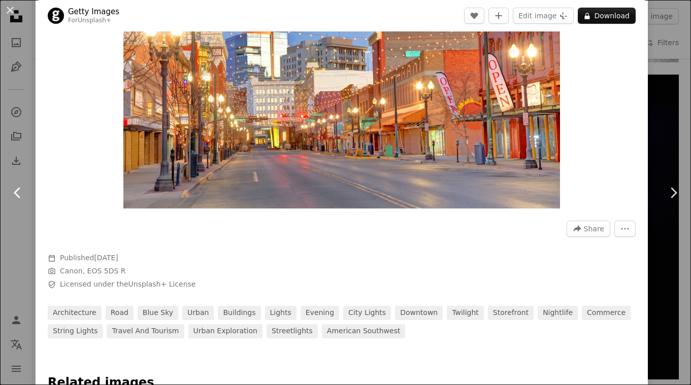
click at [15, 171] on link "Chevron left" at bounding box center [18, 192] width 36 height 97
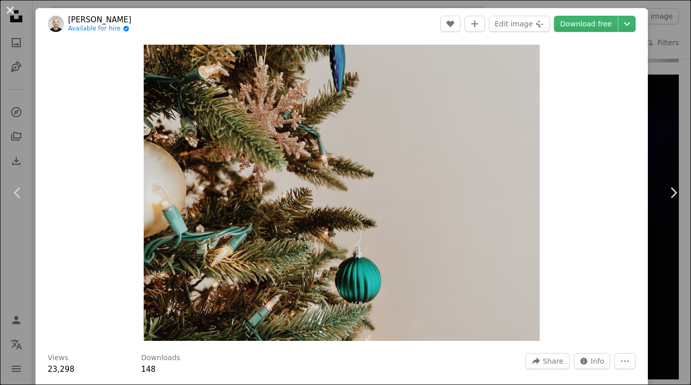
click at [6, 13] on button "An X shape" at bounding box center [10, 10] width 12 height 12
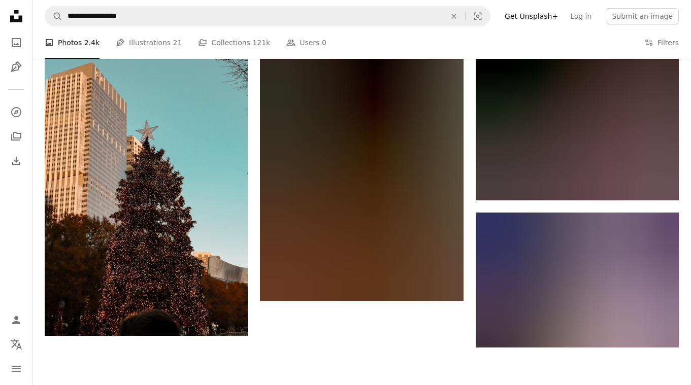
scroll to position [1393, 0]
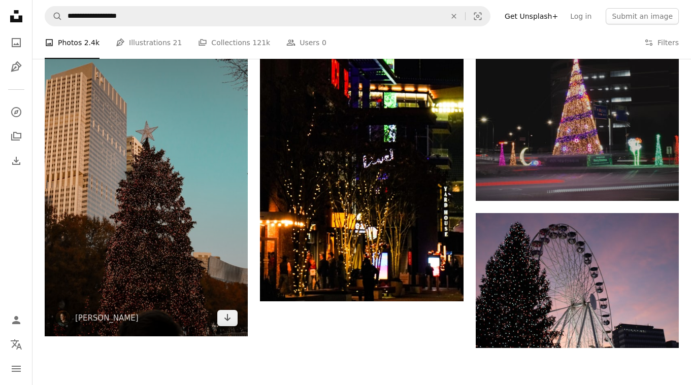
click at [210, 184] on img at bounding box center [146, 156] width 203 height 362
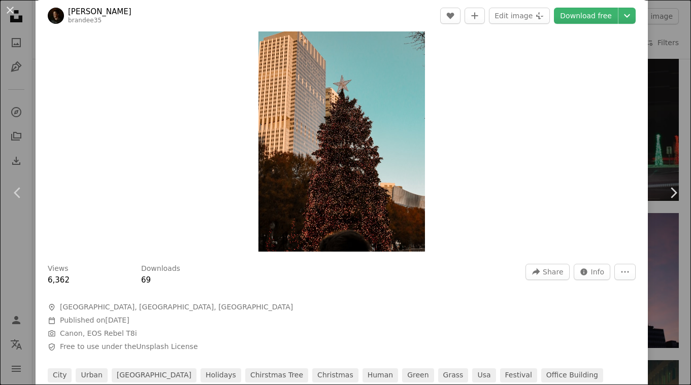
scroll to position [89, 0]
click at [17, 220] on link "Chevron left" at bounding box center [18, 192] width 36 height 97
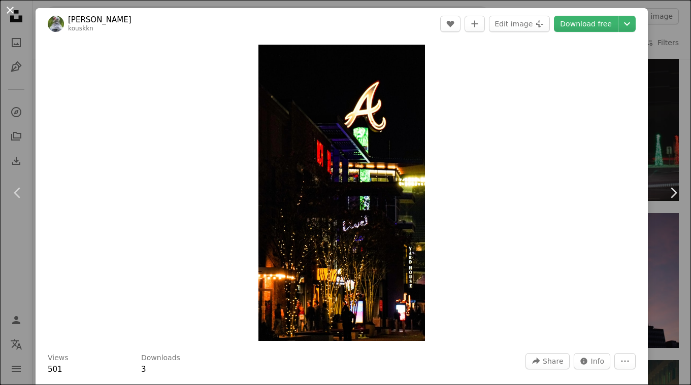
click at [10, 15] on button "An X shape" at bounding box center [10, 10] width 12 height 12
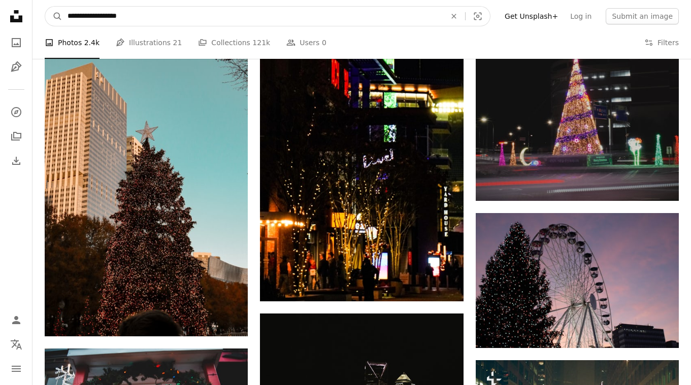
click at [90, 13] on input "**********" at bounding box center [252, 16] width 380 height 19
drag, startPoint x: 111, startPoint y: 15, endPoint x: 1, endPoint y: 15, distance: 109.7
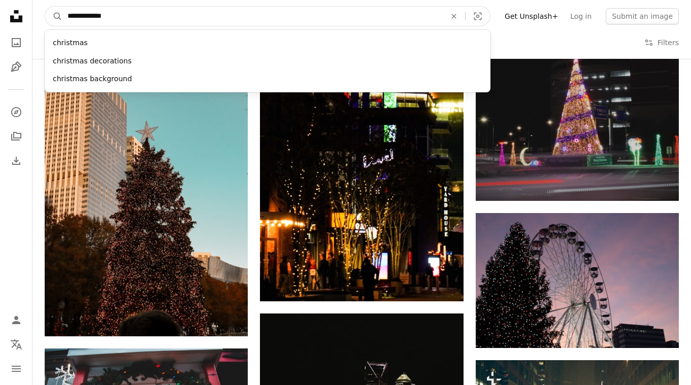
type input "**********"
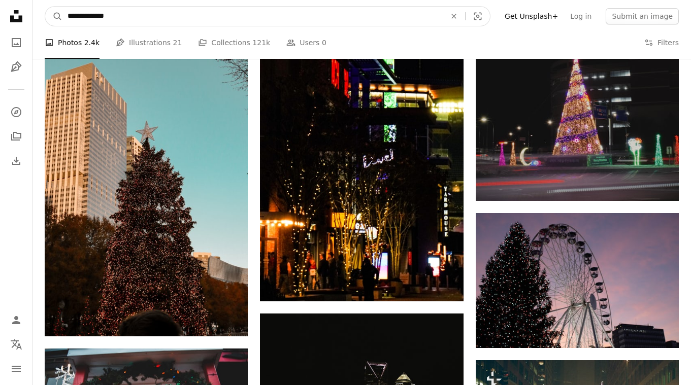
click button "A magnifying glass" at bounding box center [53, 16] width 17 height 19
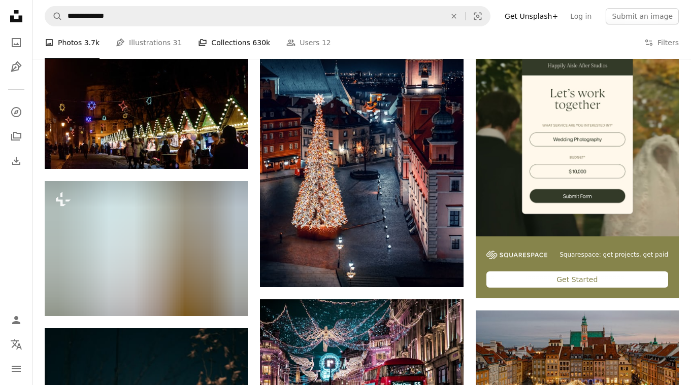
scroll to position [220, 0]
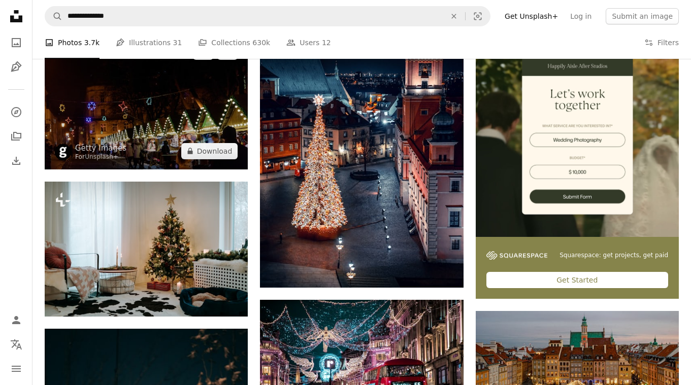
click at [172, 121] on img at bounding box center [146, 102] width 203 height 136
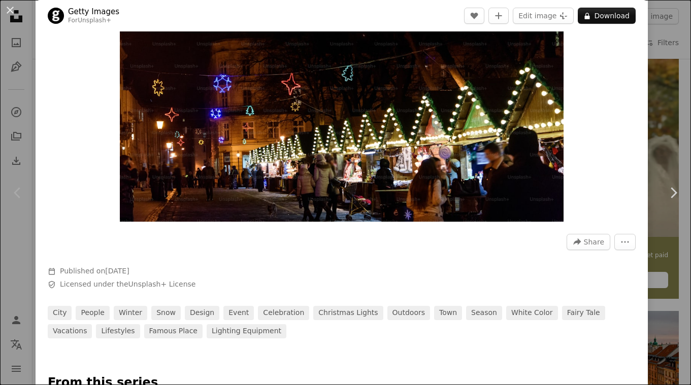
scroll to position [118, 0]
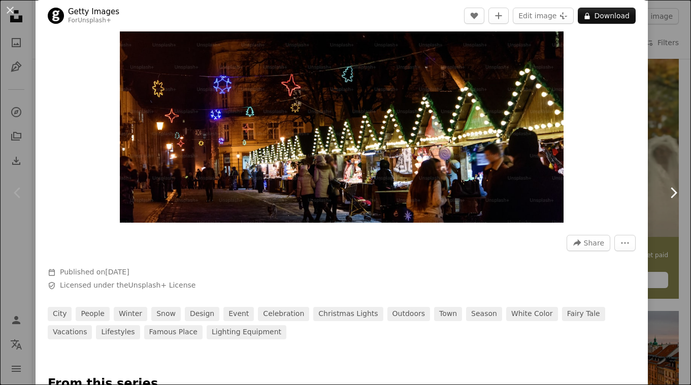
click at [676, 191] on icon "Chevron right" at bounding box center [673, 193] width 16 height 16
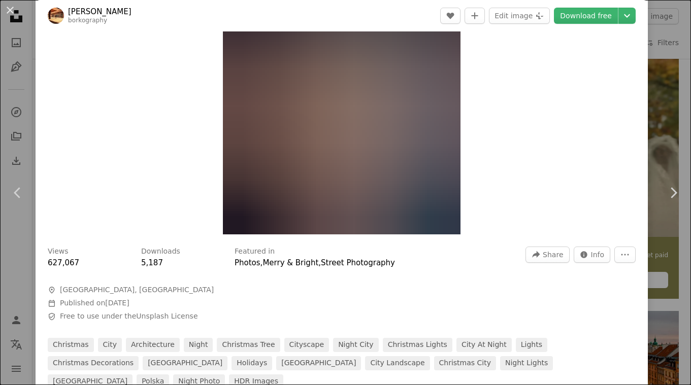
scroll to position [107, 0]
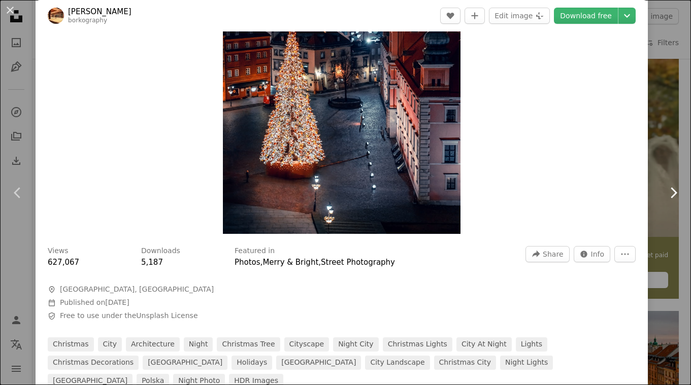
click at [673, 190] on icon "Chevron right" at bounding box center [673, 193] width 16 height 16
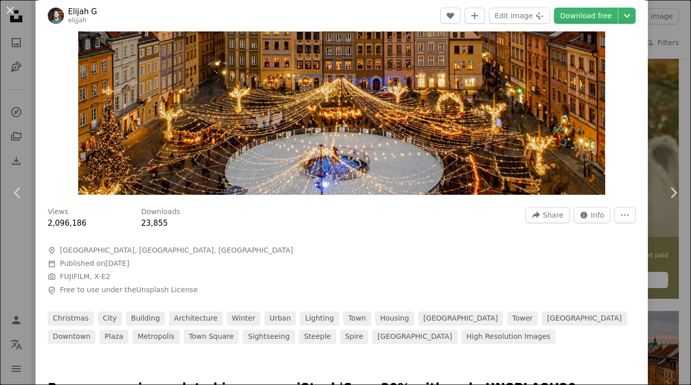
scroll to position [151, 0]
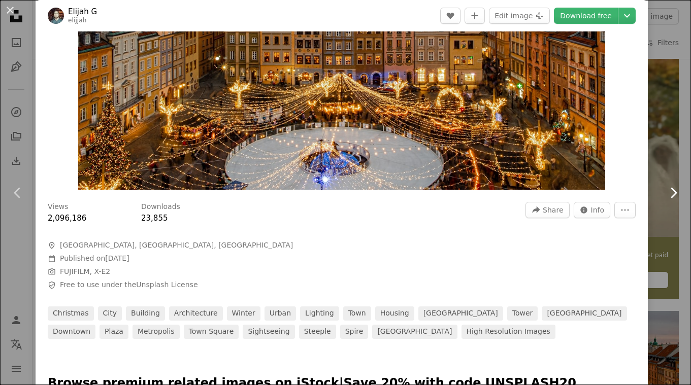
click at [669, 201] on link "Chevron right" at bounding box center [674, 192] width 36 height 97
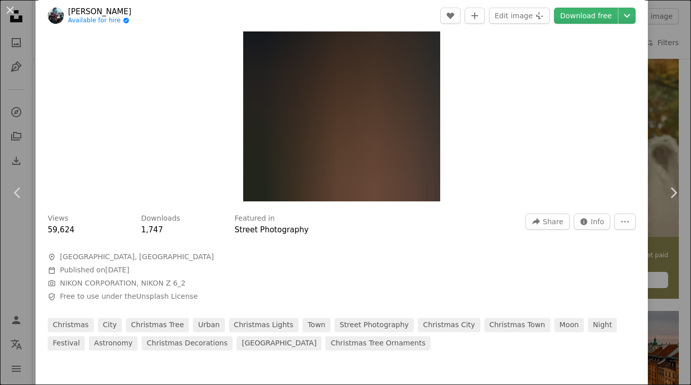
scroll to position [136, 0]
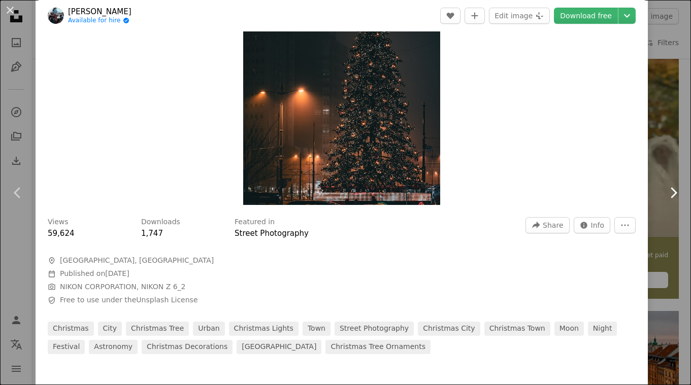
click at [674, 149] on link "Chevron right" at bounding box center [674, 192] width 36 height 97
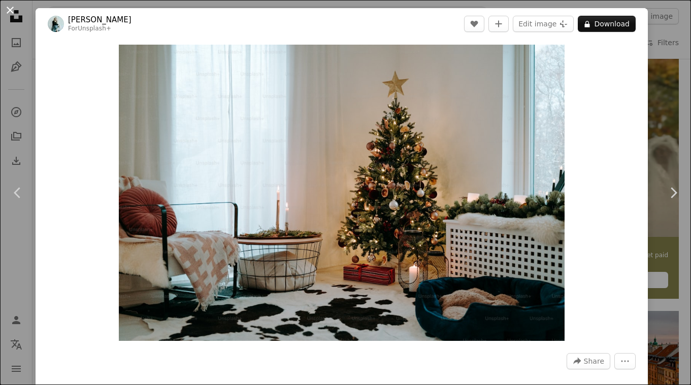
click at [14, 11] on button "An X shape" at bounding box center [10, 10] width 12 height 12
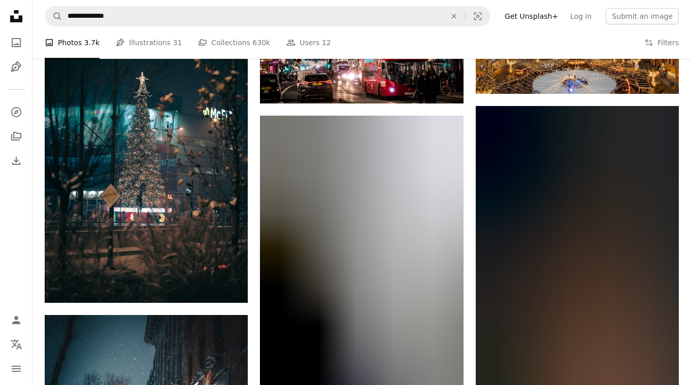
scroll to position [308, 0]
